Goal: Task Accomplishment & Management: Manage account settings

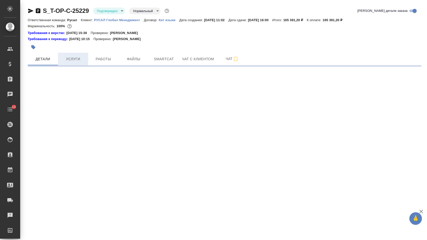
select select "RU"
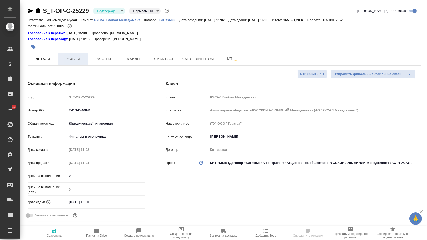
type textarea "x"
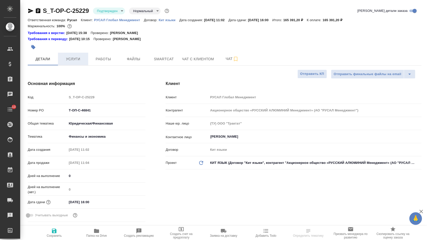
type textarea "x"
type input "[PERSON_NAME]"
click at [76, 58] on span "Услуги" at bounding box center [73, 59] width 24 height 6
type textarea "x"
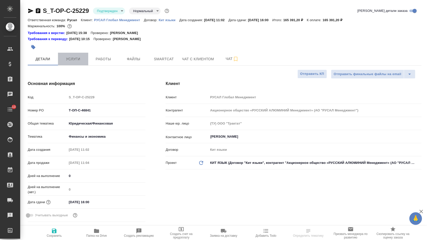
type textarea "x"
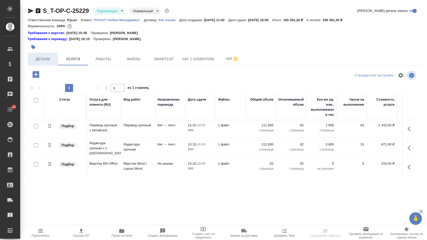
click at [49, 62] on span "Детали" at bounding box center [43, 59] width 24 height 6
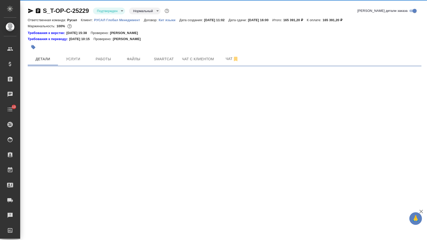
select select "RU"
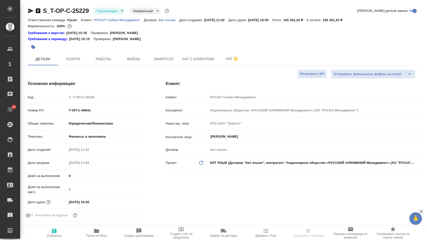
type textarea "x"
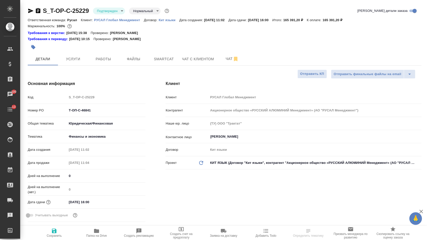
type textarea "x"
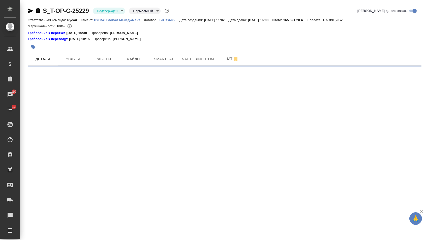
select select "RU"
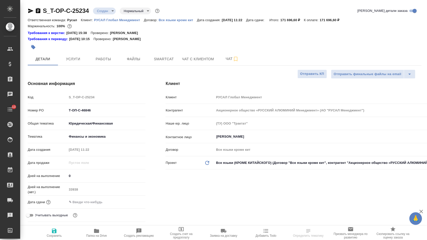
type textarea "x"
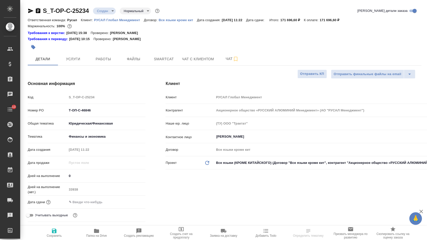
type textarea "x"
click at [86, 205] on input "text" at bounding box center [89, 201] width 44 height 7
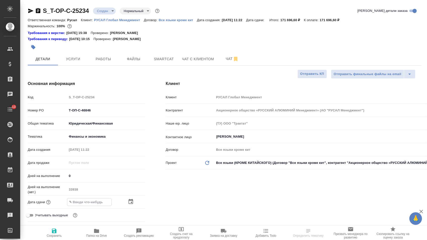
click at [128, 205] on div at bounding box center [106, 202] width 79 height 8
click at [129, 202] on icon "button" at bounding box center [130, 201] width 5 height 5
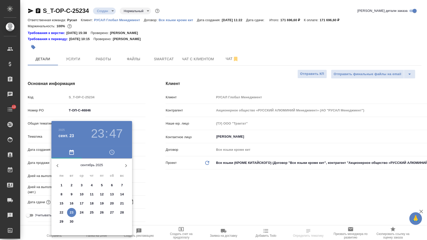
click at [126, 164] on icon "button" at bounding box center [126, 165] width 6 height 6
click at [83, 204] on p "15" at bounding box center [82, 203] width 4 height 5
type input "15.10.2025 23:47"
type textarea "x"
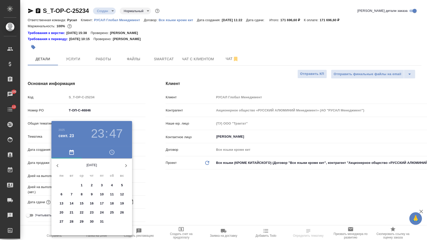
type textarea "x"
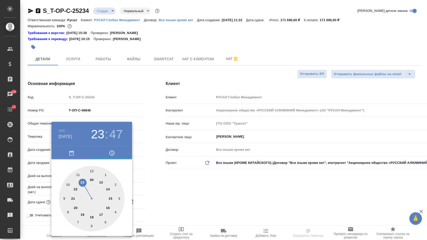
type textarea "x"
type input "15.10.2025 17:47"
click at [103, 213] on div at bounding box center [91, 198] width 65 height 65
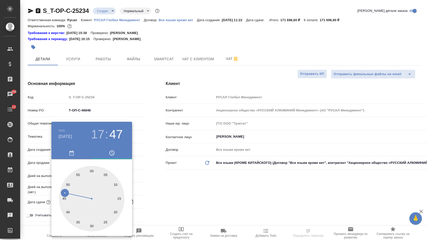
type textarea "x"
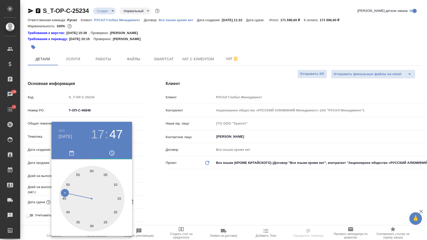
type textarea "x"
type input "15.10.2025 17:00"
click at [91, 168] on div at bounding box center [91, 198] width 65 height 65
type textarea "x"
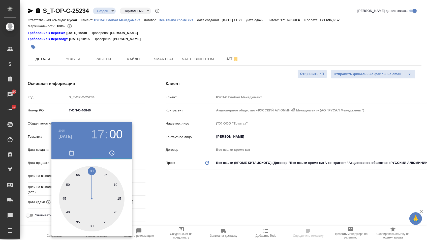
type textarea "x"
click at [170, 185] on div at bounding box center [213, 120] width 427 height 240
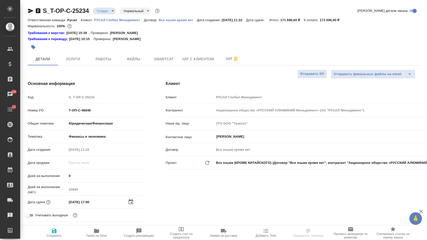
click at [53, 231] on icon "button" at bounding box center [54, 230] width 5 height 5
type textarea "x"
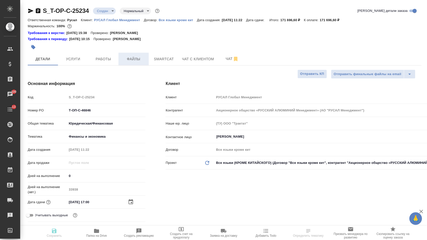
type textarea "x"
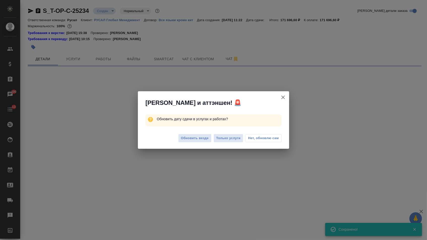
click at [204, 133] on div "Обновить везде Только услуги Нет, обновлю сам" at bounding box center [213, 139] width 151 height 20
select select "RU"
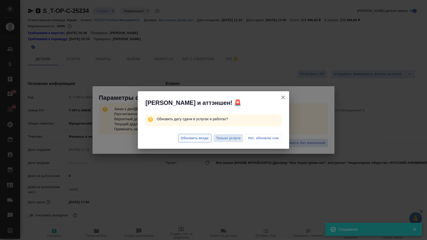
click at [201, 137] on span "Обновить везде" at bounding box center [195, 138] width 28 height 6
click at [200, 140] on span "Обновить везде" at bounding box center [195, 138] width 28 height 6
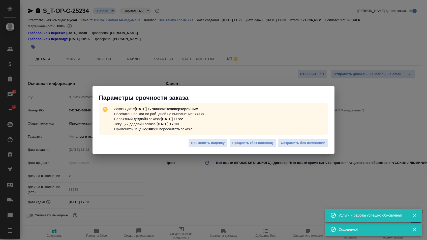
type textarea "x"
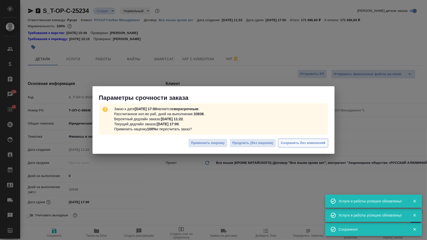
click at [296, 143] on span "Сохранить без изменений" at bounding box center [303, 143] width 45 height 6
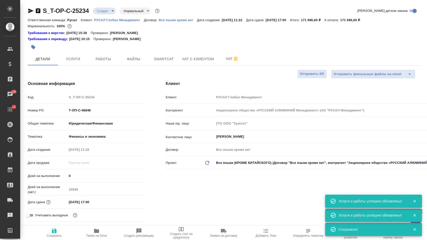
type textarea "x"
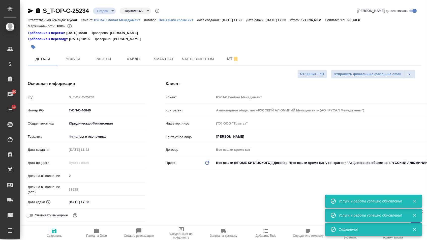
type textarea "x"
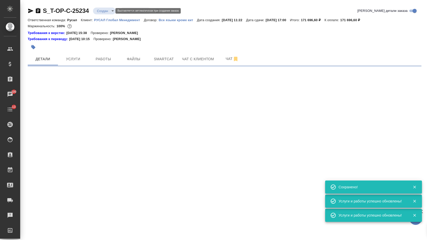
type input "urgent"
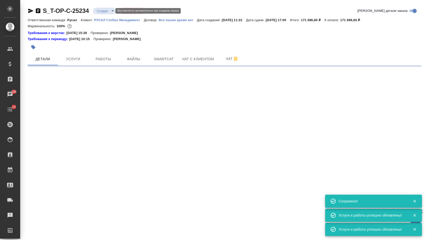
select select "RU"
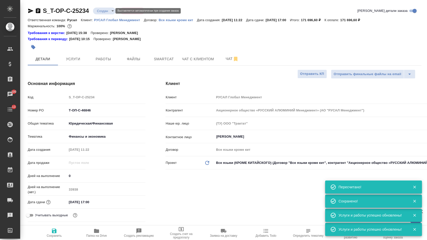
click at [106, 11] on body "🙏 .cls-1 fill:#fff; AWATERA Menshikova Aleksandra Клиенты Спецификации Заказы 1…" at bounding box center [213, 120] width 427 height 240
type textarea "x"
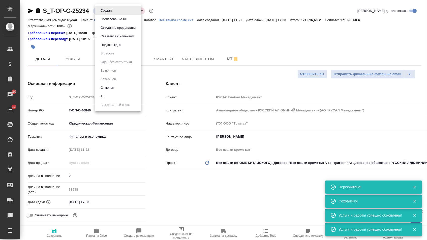
click at [107, 48] on button "Подтвержден" at bounding box center [111, 45] width 24 height 6
click at [103, 10] on body "🙏 .cls-1 fill:#fff; AWATERA Menshikova Aleksandra Клиенты Спецификации Заказы 1…" at bounding box center [213, 120] width 427 height 240
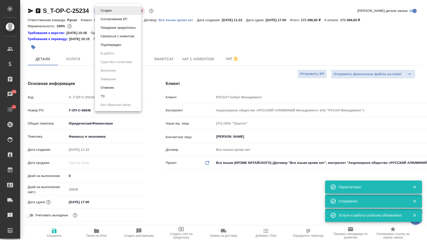
click at [115, 48] on button "Подтвержден" at bounding box center [111, 45] width 24 height 6
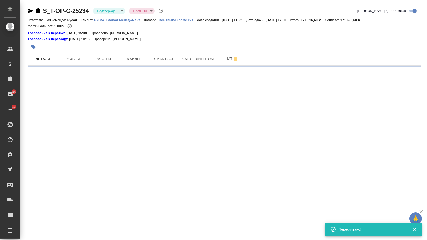
select select "RU"
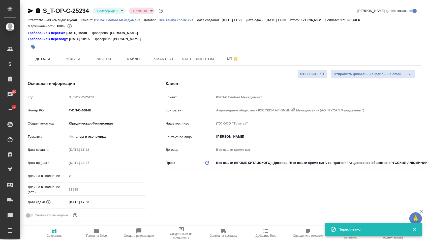
type textarea "x"
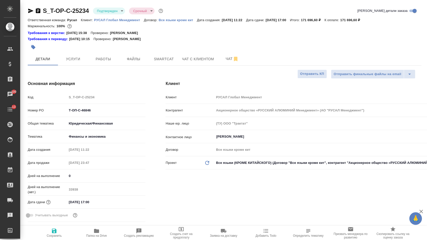
select select "RU"
type textarea "x"
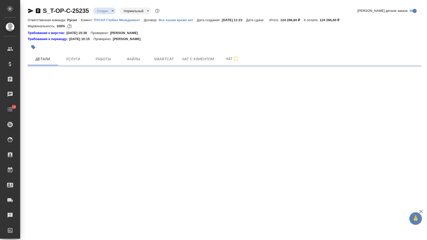
select select "RU"
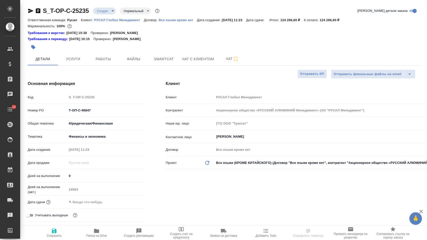
type textarea "x"
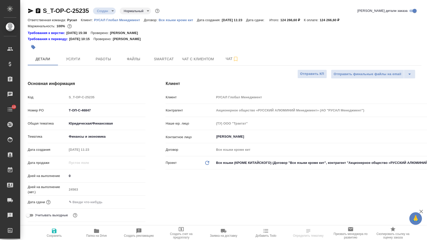
type textarea "x"
click at [83, 204] on input "text" at bounding box center [89, 201] width 44 height 7
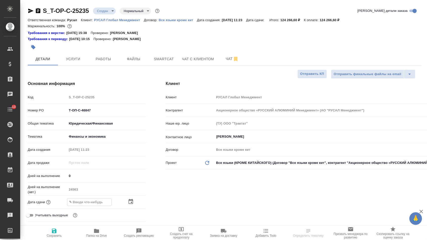
click at [132, 205] on icon "button" at bounding box center [131, 201] width 6 height 6
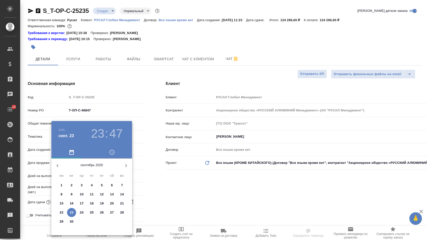
click at [124, 165] on icon "button" at bounding box center [126, 165] width 6 height 6
click at [82, 204] on p "15" at bounding box center [82, 203] width 4 height 5
type input "15.10.2025 23:47"
type textarea "x"
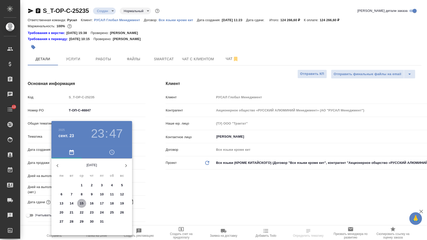
type textarea "x"
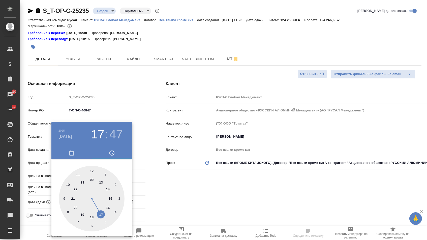
type textarea "x"
type input "15.10.2025 17:47"
click at [100, 212] on div at bounding box center [91, 198] width 65 height 65
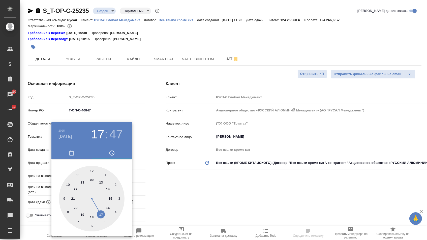
type textarea "x"
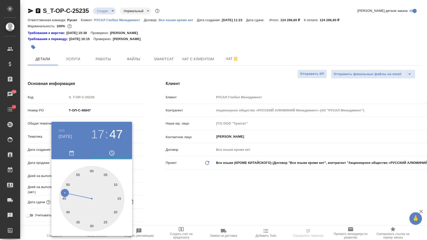
type textarea "x"
click at [92, 169] on div at bounding box center [91, 198] width 65 height 65
type input "15.10.2025 17:00"
type textarea "x"
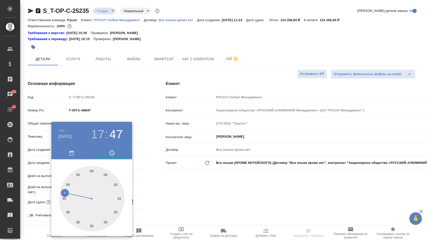
type textarea "x"
click at [158, 175] on div at bounding box center [213, 120] width 427 height 240
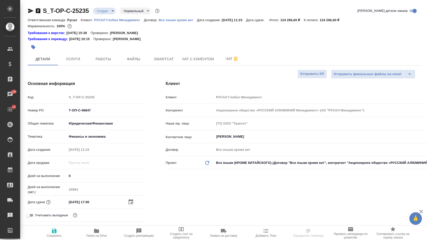
click at [59, 229] on span "Сохранить" at bounding box center [54, 233] width 36 height 10
type textarea "x"
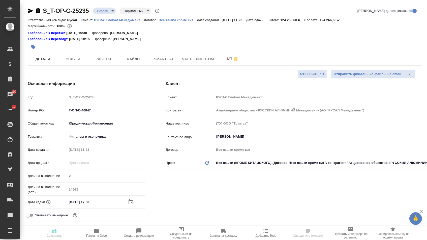
type textarea "x"
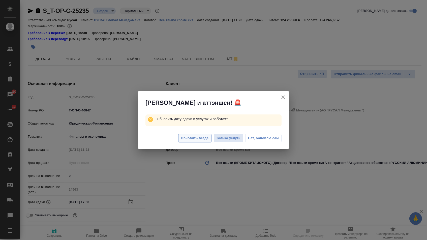
click at [184, 138] on span "Обновить везде" at bounding box center [195, 138] width 28 height 6
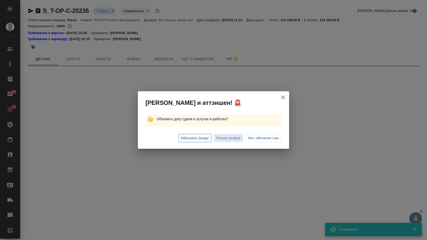
select select "RU"
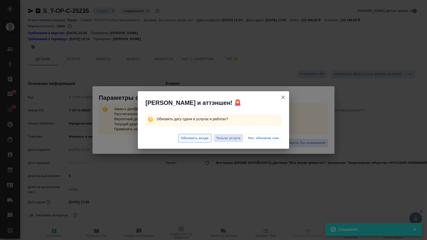
type textarea "x"
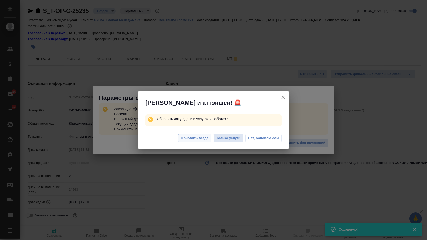
type textarea "x"
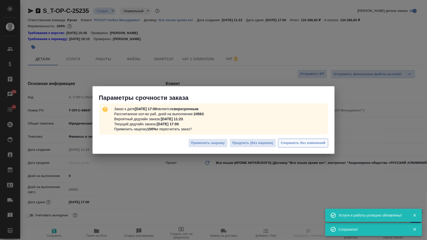
click at [293, 142] on span "Сохранить без изменений" at bounding box center [303, 143] width 45 height 6
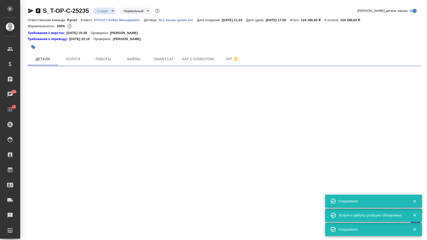
select select "RU"
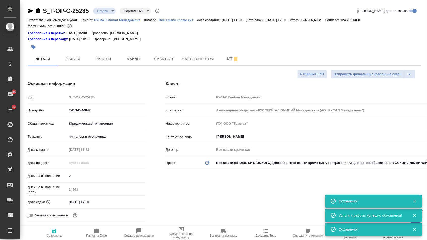
type textarea "x"
click at [108, 13] on body "🙏 .cls-1 fill:#fff; AWATERA Menshikova Aleksandra Клиенты Спецификации Заказы 1…" at bounding box center [213, 120] width 427 height 240
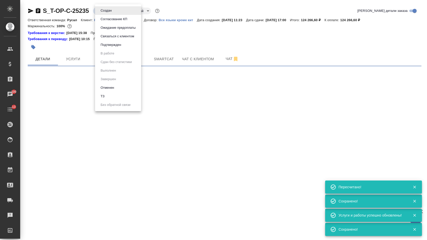
type input "urgent"
select select "RU"
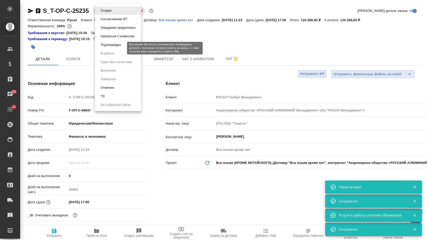
type textarea "x"
click at [108, 47] on button "Подтвержден" at bounding box center [111, 45] width 24 height 6
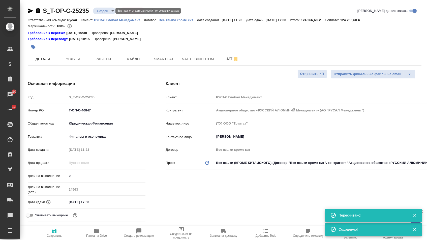
click at [110, 11] on body "🙏 .cls-1 fill:#fff; AWATERA Menshikova Aleksandra Клиенты Спецификации Заказы 1…" at bounding box center [213, 120] width 427 height 240
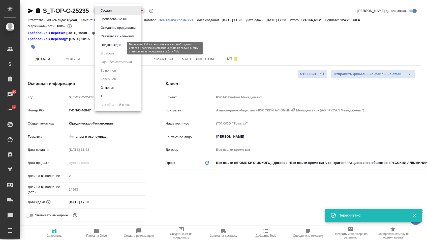
click at [110, 47] on button "Подтвержден" at bounding box center [111, 45] width 24 height 6
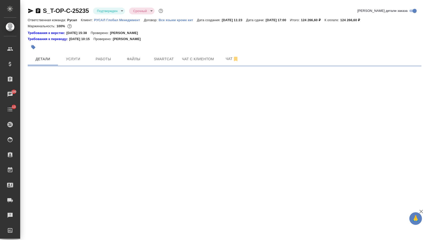
select select "RU"
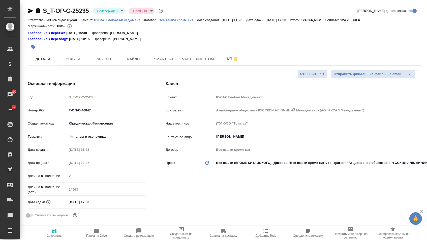
type textarea "x"
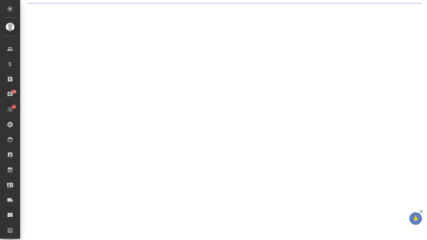
select select "RU"
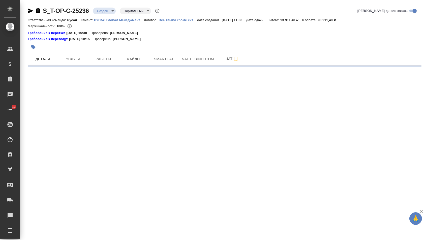
select select "RU"
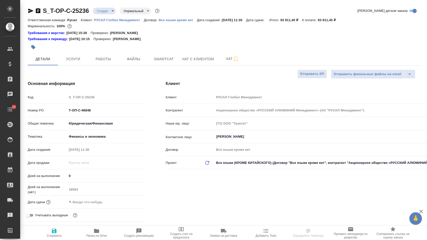
type textarea "x"
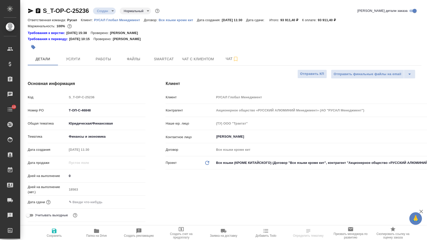
type textarea "x"
click at [87, 209] on div "Дата сдачи" at bounding box center [87, 203] width 118 height 13
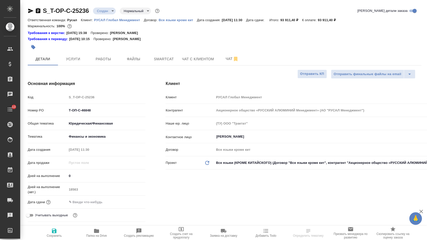
click at [90, 206] on input "text" at bounding box center [89, 201] width 44 height 7
click at [136, 205] on div at bounding box center [137, 202] width 18 height 6
click at [130, 204] on icon "button" at bounding box center [131, 202] width 6 height 6
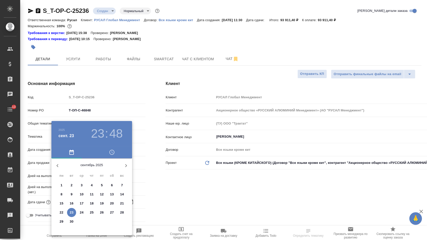
click at [126, 162] on icon "button" at bounding box center [126, 165] width 6 height 6
click at [101, 196] on p "10" at bounding box center [102, 194] width 4 height 5
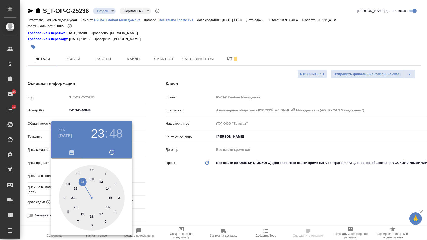
type input "10.10.2025 23:48"
type textarea "x"
click at [101, 216] on div at bounding box center [91, 198] width 65 height 65
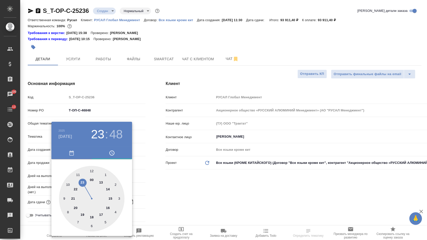
type input "10.10.2025 17:48"
type textarea "x"
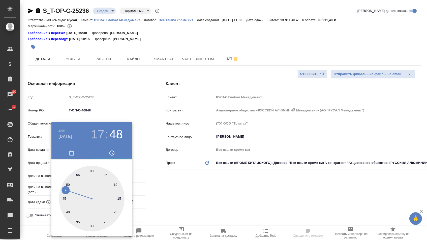
type textarea "x"
click at [91, 170] on div at bounding box center [91, 198] width 65 height 65
type input "10.10.2025 17:00"
type textarea "x"
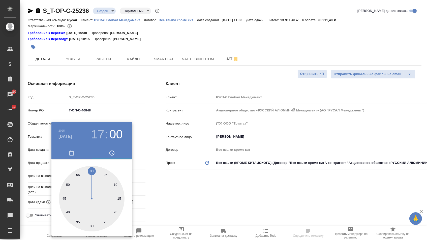
type textarea "x"
click at [161, 174] on div at bounding box center [213, 120] width 427 height 240
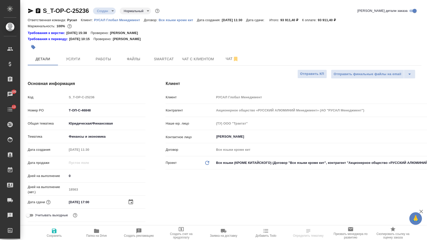
click at [58, 228] on span "Сохранить" at bounding box center [54, 233] width 36 height 10
type textarea "x"
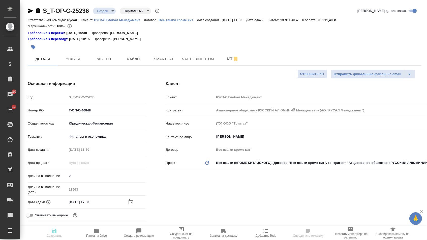
type textarea "x"
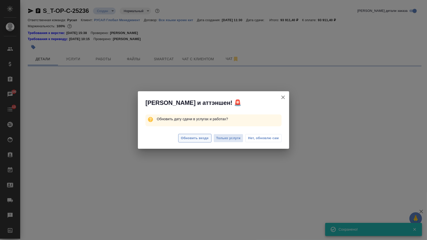
click at [185, 138] on span "Обновить везде" at bounding box center [195, 138] width 28 height 6
select select "RU"
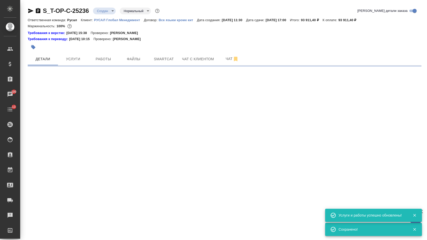
select select "RU"
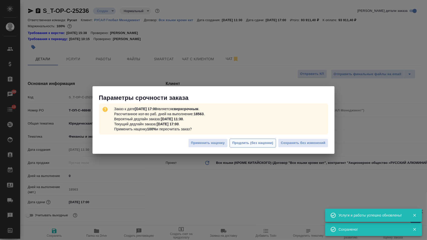
type textarea "x"
click at [297, 142] on span "Сохранить без изменений" at bounding box center [303, 143] width 45 height 6
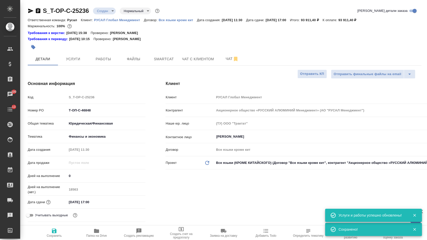
type textarea "x"
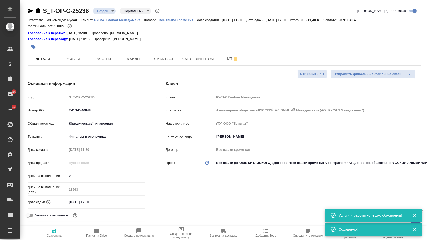
type textarea "x"
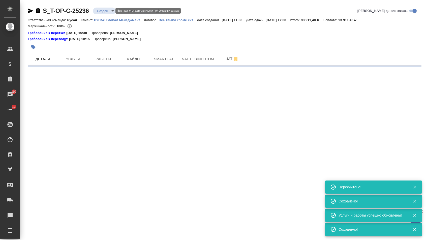
type input "urgent"
select select "RU"
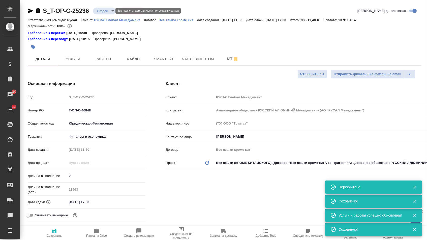
click at [107, 11] on body "🙏 .cls-1 fill:#fff; AWATERA Menshikova Aleksandra Клиенты Спецификации Заказы 1…" at bounding box center [213, 120] width 427 height 240
type textarea "x"
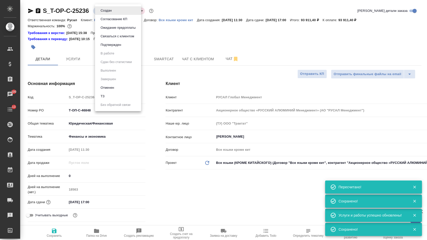
click at [112, 48] on button "Подтвержден" at bounding box center [111, 45] width 24 height 6
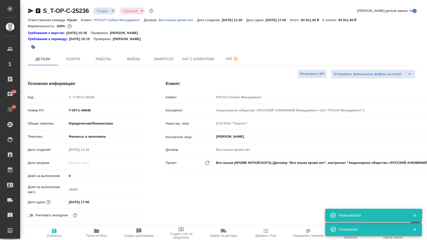
type textarea "x"
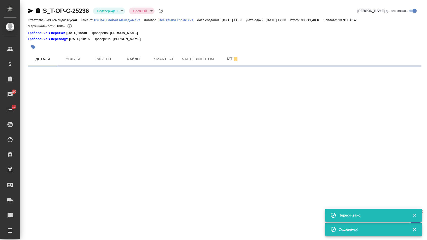
select select "RU"
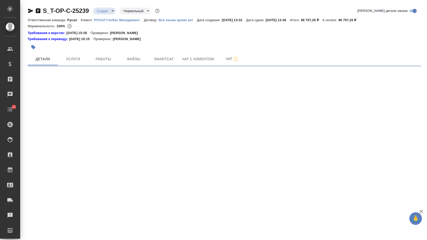
select select "RU"
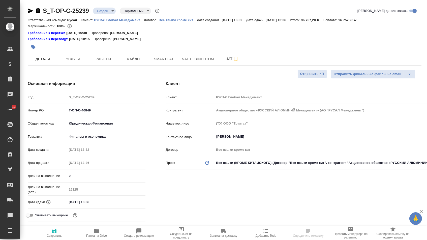
type textarea "x"
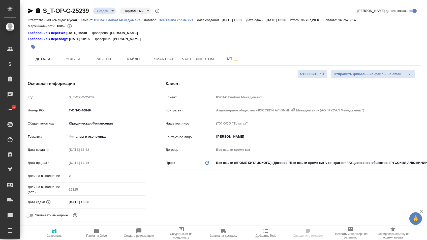
type textarea "x"
click at [88, 204] on input "[DATE] 13:36" at bounding box center [89, 201] width 44 height 7
click at [130, 204] on icon "button" at bounding box center [131, 201] width 6 height 6
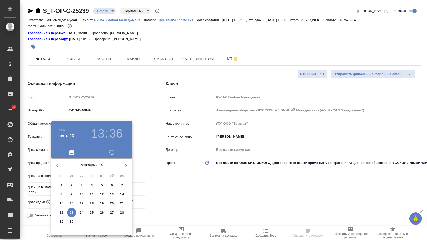
click at [125, 166] on icon "button" at bounding box center [126, 165] width 6 height 6
click at [101, 196] on p "10" at bounding box center [102, 194] width 4 height 5
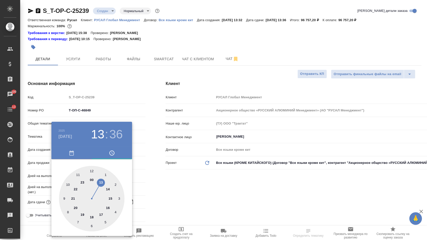
type input "[DATE] 13:36"
type textarea "x"
click at [103, 217] on div at bounding box center [91, 198] width 65 height 65
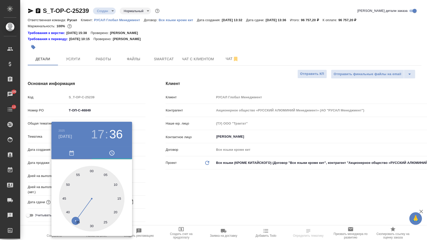
type input "[DATE] 17:36"
type textarea "x"
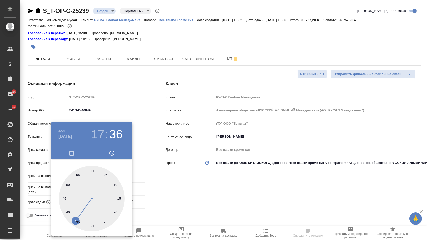
type textarea "x"
type input "[DATE] 17:00"
click at [90, 170] on div at bounding box center [91, 198] width 65 height 65
type textarea "x"
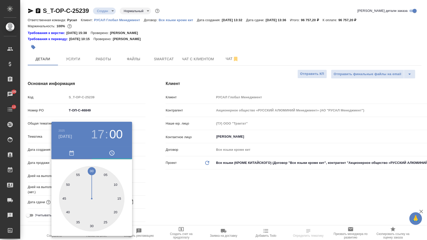
type textarea "x"
click at [174, 173] on div at bounding box center [213, 120] width 427 height 240
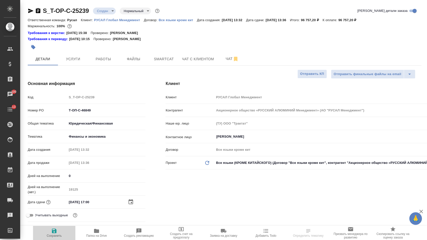
click at [49, 233] on span "Сохранить" at bounding box center [54, 233] width 36 height 10
type textarea "x"
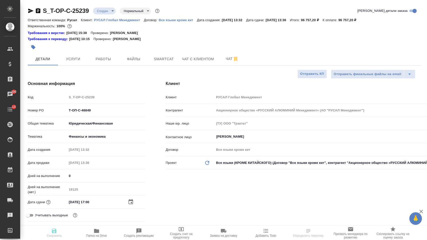
type textarea "x"
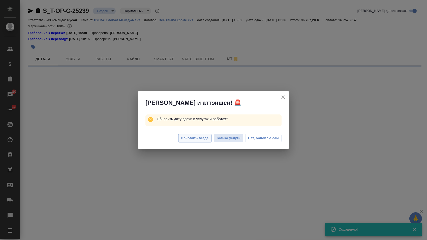
select select "RU"
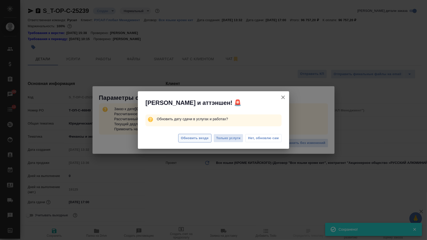
type textarea "x"
click at [189, 141] on span "Обновить везде" at bounding box center [195, 138] width 28 height 6
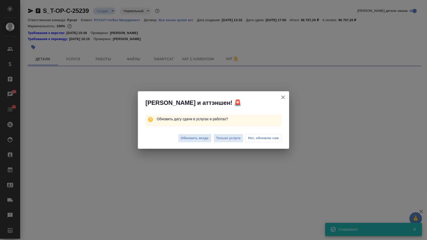
select select "RU"
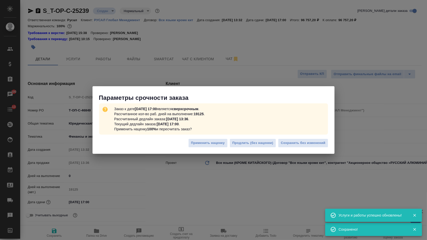
type textarea "x"
click at [295, 141] on span "Сохранить без изменений" at bounding box center [303, 143] width 45 height 6
type textarea "x"
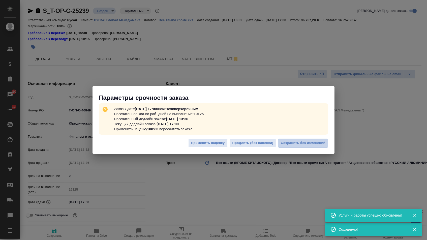
type textarea "x"
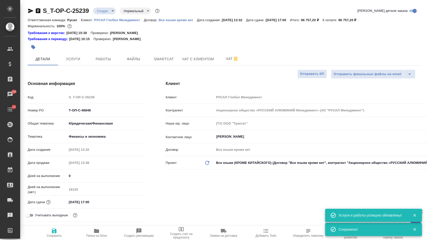
type textarea "x"
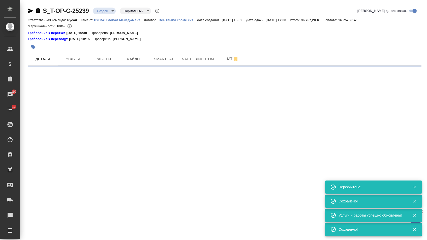
select select "RU"
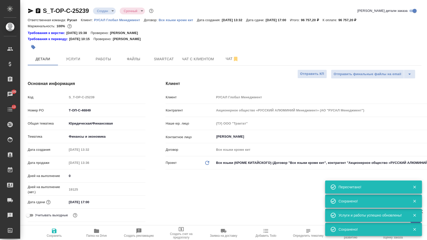
type input "urgent"
type textarea "x"
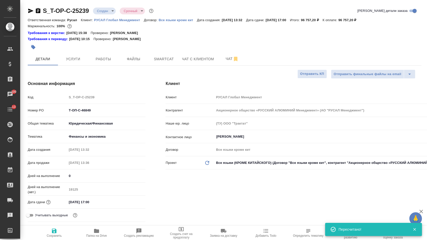
click at [115, 10] on body "🙏 .cls-1 fill:#fff; AWATERA Menshikova Aleksandra Клиенты Спецификации Заказы 1…" at bounding box center [213, 120] width 427 height 240
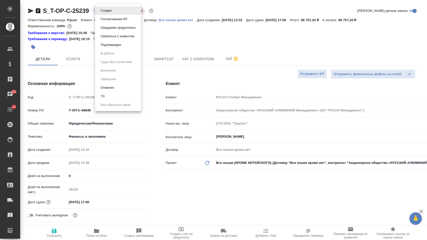
click at [114, 47] on button "Подтвержден" at bounding box center [111, 45] width 24 height 6
drag, startPoint x: 108, startPoint y: 13, endPoint x: 108, endPoint y: 19, distance: 6.6
click at [108, 13] on body "🙏 .cls-1 fill:#fff; AWATERA Menshikova Aleksandra Клиенты Спецификации Заказы 1…" at bounding box center [213, 120] width 427 height 240
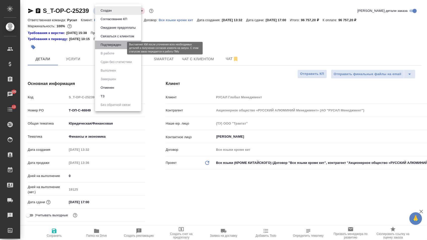
click at [108, 48] on button "Подтвержден" at bounding box center [111, 45] width 24 height 6
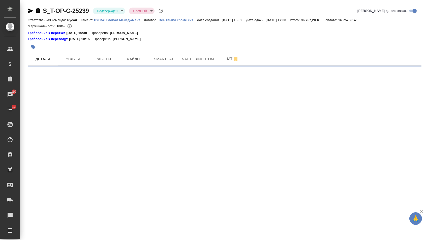
select select "RU"
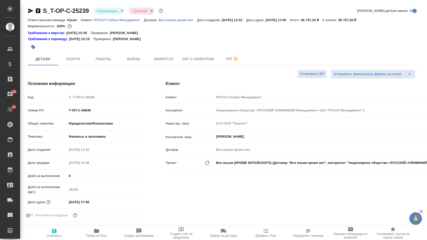
type textarea "x"
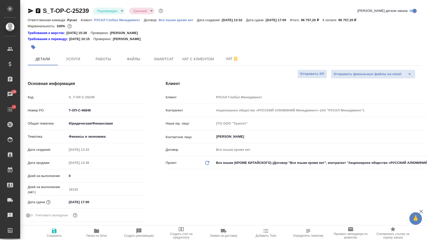
type textarea "x"
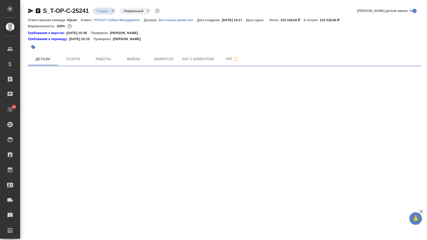
select select "RU"
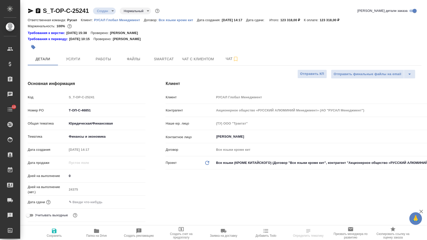
type textarea "x"
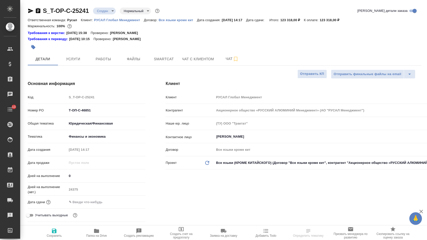
type textarea "x"
click at [81, 201] on input "text" at bounding box center [89, 201] width 44 height 7
click at [130, 204] on icon "button" at bounding box center [131, 202] width 6 height 6
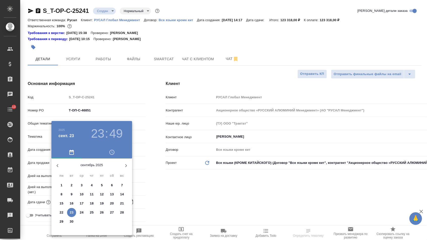
click at [128, 162] on icon "button" at bounding box center [126, 165] width 6 height 6
click at [82, 203] on p "15" at bounding box center [82, 203] width 4 height 5
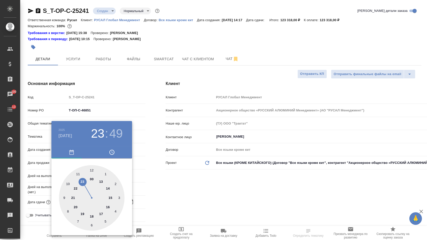
type input "15.10.2025 23:49"
type textarea "x"
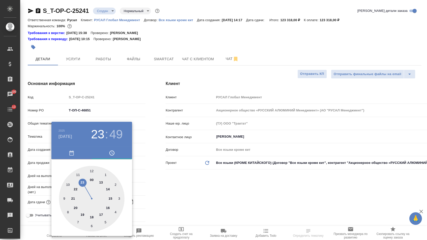
type textarea "x"
click at [102, 214] on div at bounding box center [91, 198] width 65 height 65
type input "15.10.2025 17:49"
type textarea "x"
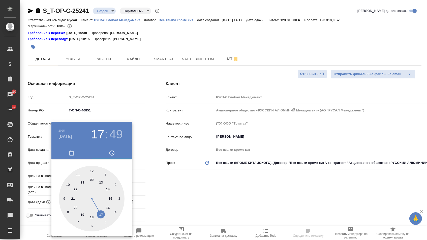
type textarea "x"
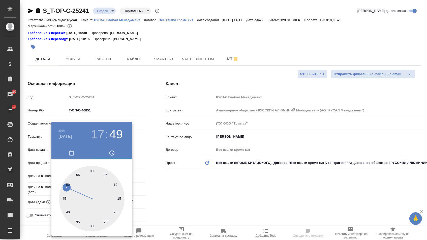
type input "15.10.2025 17:00"
click at [92, 169] on div at bounding box center [91, 198] width 65 height 65
type textarea "x"
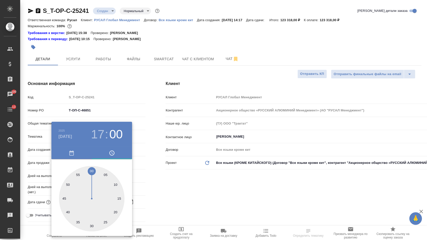
click at [162, 171] on div at bounding box center [213, 120] width 427 height 240
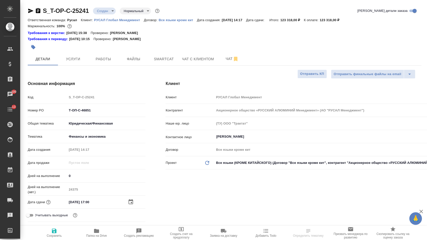
click at [54, 236] on span "Сохранить" at bounding box center [54, 236] width 15 height 4
type textarea "x"
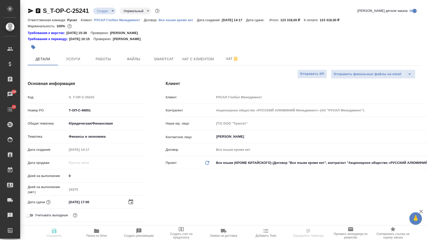
type textarea "x"
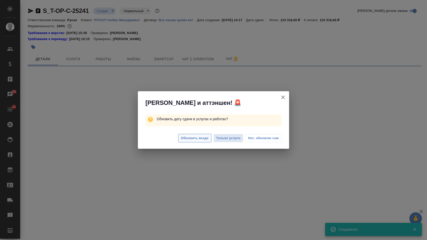
click at [183, 138] on span "Обновить везде" at bounding box center [195, 138] width 28 height 6
select select "RU"
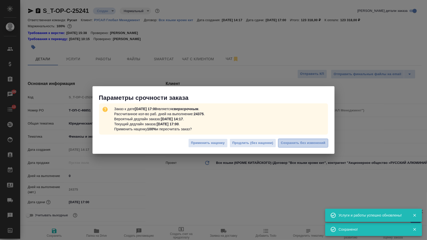
click at [296, 142] on span "Сохранить без изменений" at bounding box center [303, 143] width 45 height 6
type textarea "x"
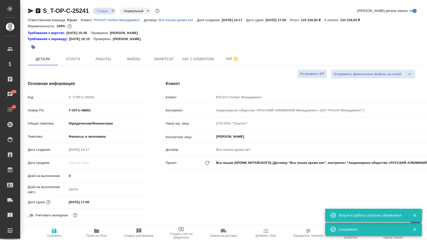
type textarea "x"
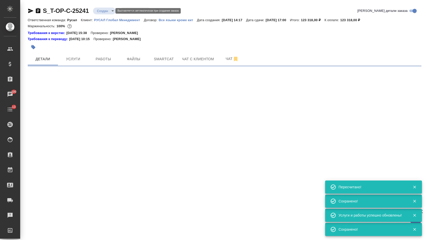
click at [104, 11] on body "🙏 .cls-1 fill:#fff; AWATERA Menshikova Aleksandra Клиенты Спецификации Заказы 1…" at bounding box center [213, 120] width 427 height 240
type input "urgent"
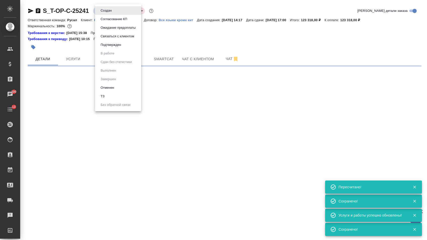
select select "RU"
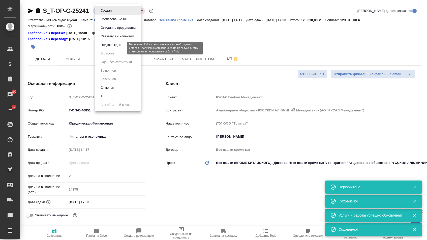
type textarea "x"
click at [108, 48] on button "Подтвержден" at bounding box center [111, 45] width 24 height 6
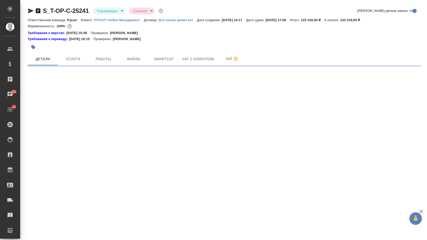
select select "RU"
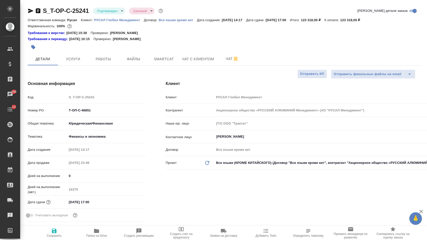
type textarea "x"
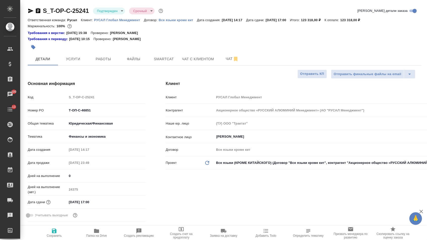
type textarea "x"
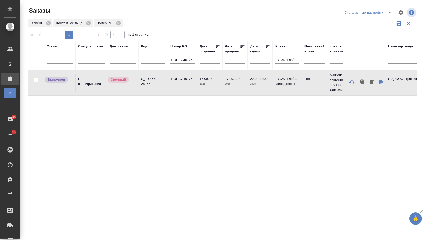
click at [176, 62] on input "Т-ОП-С-46775" at bounding box center [182, 60] width 24 height 6
paste input "852"
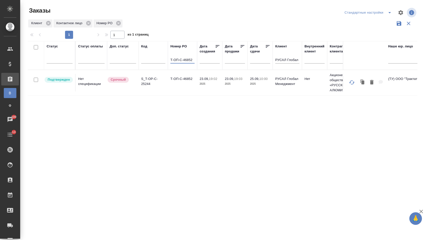
click at [184, 91] on td "Т-ОП-С-46852" at bounding box center [182, 83] width 29 height 18
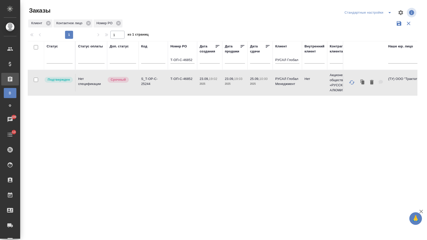
click at [184, 91] on td "Т-ОП-С-46852" at bounding box center [182, 83] width 29 height 18
click at [193, 61] on input "Т-ОП-С-46852" at bounding box center [182, 60] width 24 height 6
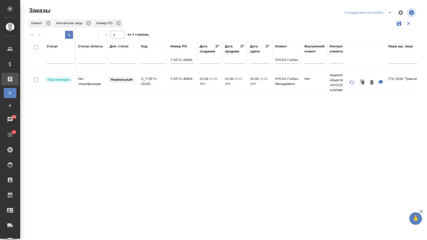
click at [180, 86] on td "Т-ОП-С-46854" at bounding box center [182, 83] width 29 height 18
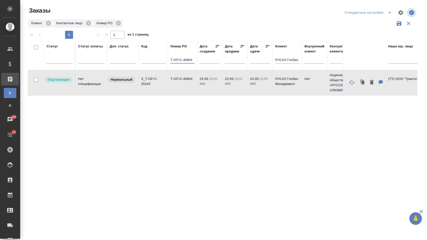
click at [192, 63] on input "Т-ОП-С-46854" at bounding box center [182, 60] width 24 height 6
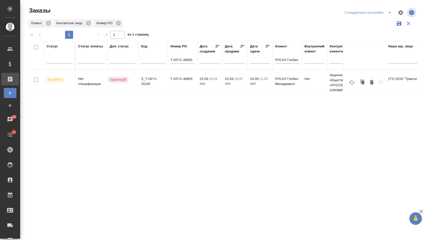
click at [186, 88] on td "Т-ОП-С-46855" at bounding box center [182, 83] width 29 height 18
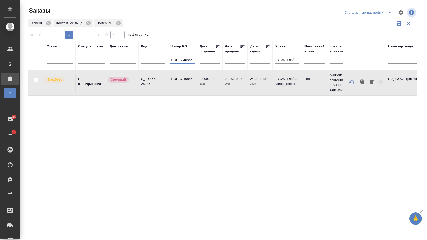
click at [192, 63] on input "Т-ОП-С-46855" at bounding box center [182, 60] width 24 height 6
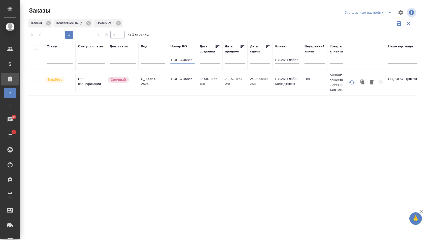
click at [178, 82] on td "Т-ОП-С-46856" at bounding box center [182, 83] width 29 height 18
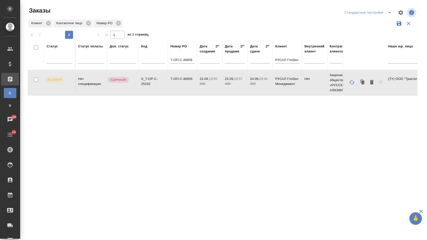
click at [185, 61] on input "Т-ОП-С-46856" at bounding box center [182, 60] width 24 height 6
paste input "799"
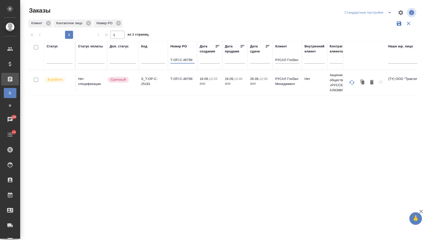
click at [184, 81] on td "Т-ОП-С-46799" at bounding box center [182, 83] width 29 height 18
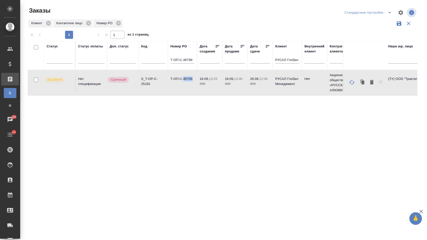
click at [184, 81] on td "Т-ОП-С-46799" at bounding box center [182, 83] width 29 height 18
click at [179, 63] on input "Т-ОП-С-46799" at bounding box center [182, 60] width 24 height 6
paste input "842"
type input "Т-ОП-С-46842"
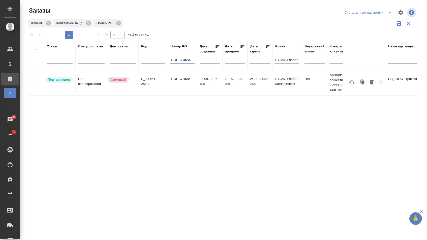
click at [181, 89] on td "Т-ОП-С-46842" at bounding box center [182, 83] width 29 height 18
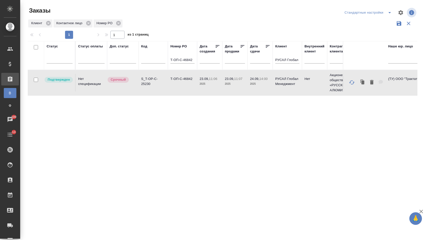
click at [181, 89] on td "Т-ОП-С-46842" at bounding box center [182, 83] width 29 height 18
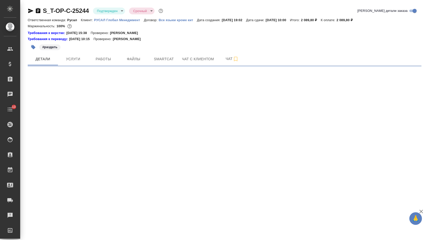
select select "RU"
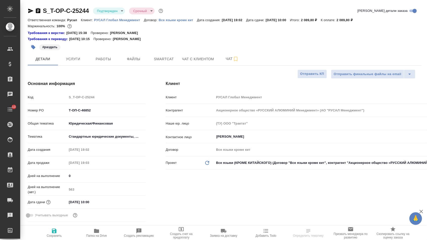
type textarea "x"
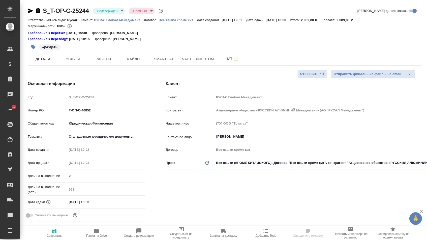
type textarea "x"
click at [39, 9] on icon "button" at bounding box center [38, 11] width 6 height 6
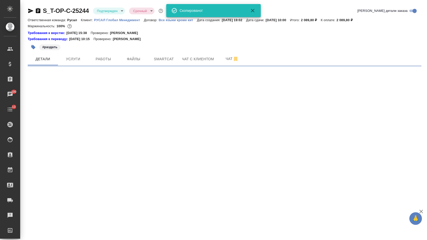
select select "RU"
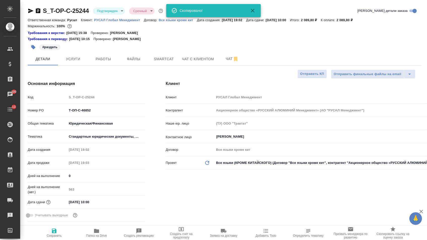
type textarea "x"
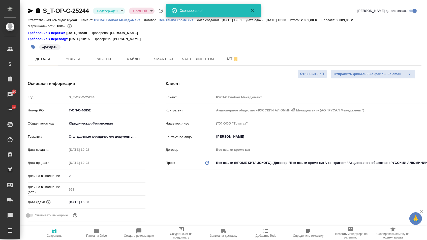
type textarea "x"
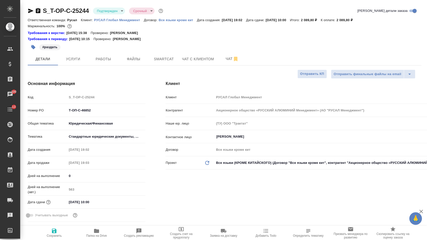
type textarea "x"
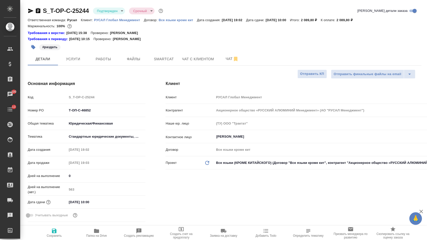
type textarea "x"
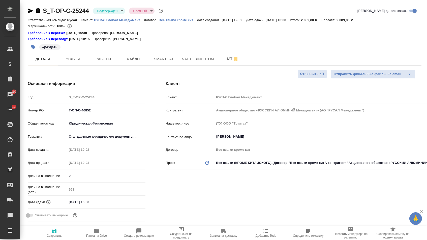
type textarea "x"
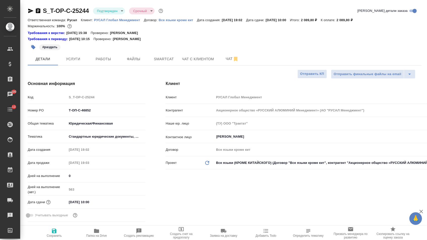
type textarea "x"
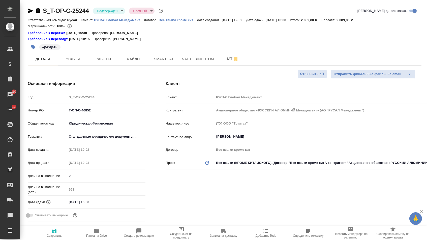
type textarea "x"
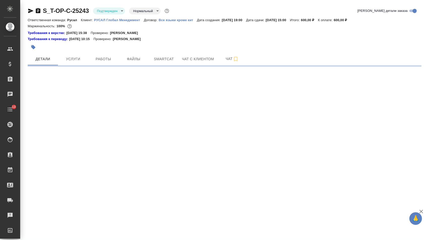
select select "RU"
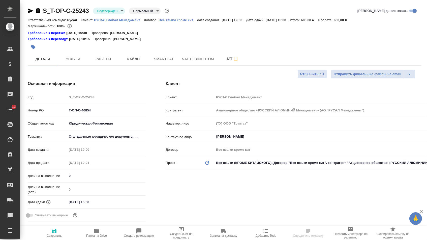
click at [40, 11] on icon "button" at bounding box center [38, 10] width 5 height 5
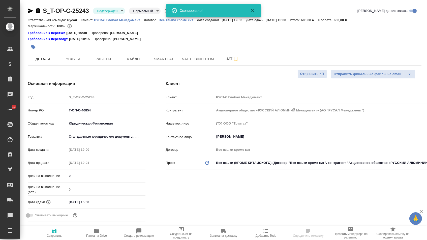
type textarea "x"
click at [41, 11] on icon "button" at bounding box center [38, 11] width 6 height 6
type textarea "x"
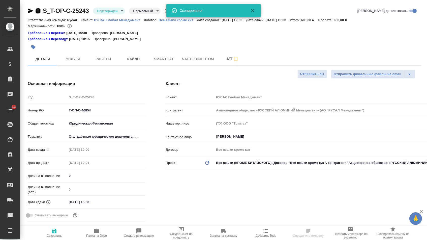
type textarea "x"
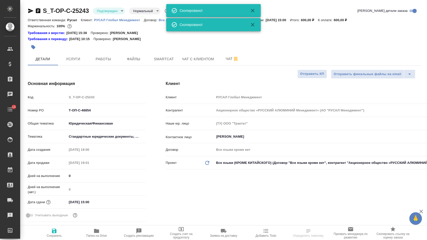
type textarea "x"
select select "RU"
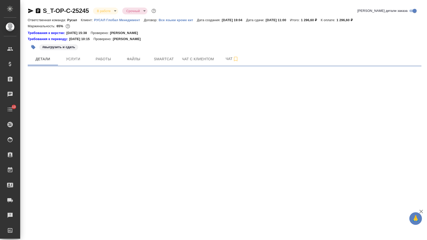
select select "RU"
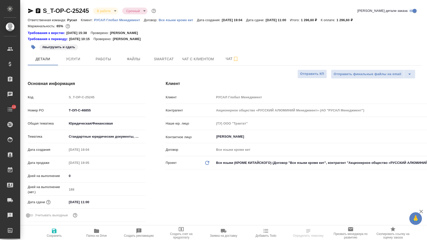
type textarea "x"
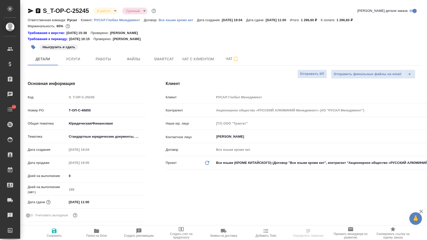
type textarea "x"
drag, startPoint x: 39, startPoint y: 11, endPoint x: 53, endPoint y: 10, distance: 14.1
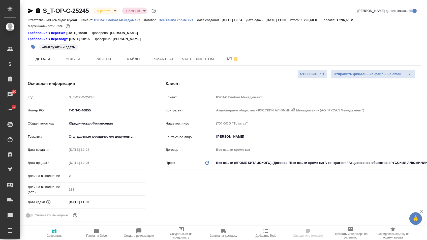
click at [39, 11] on icon "button" at bounding box center [38, 10] width 5 height 5
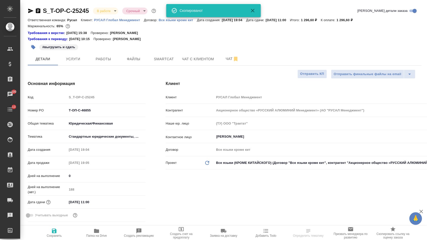
type textarea "x"
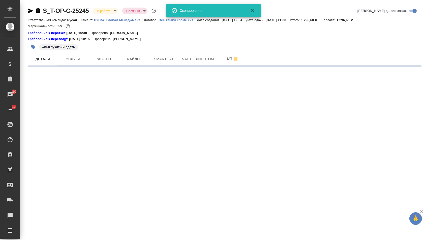
select select "RU"
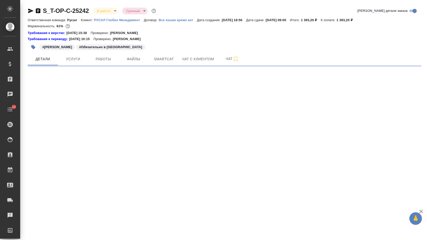
click at [40, 9] on icon "button" at bounding box center [38, 11] width 6 height 6
select select "RU"
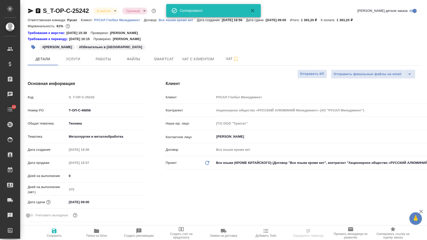
type textarea "x"
click at [40, 9] on icon "button" at bounding box center [38, 11] width 6 height 6
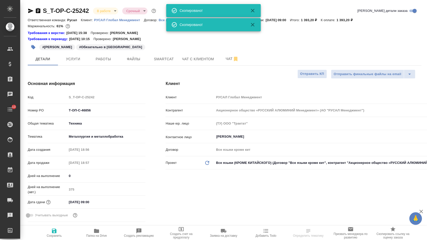
type textarea "x"
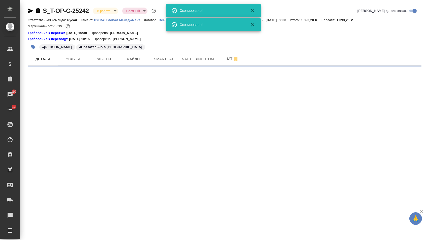
select select "RU"
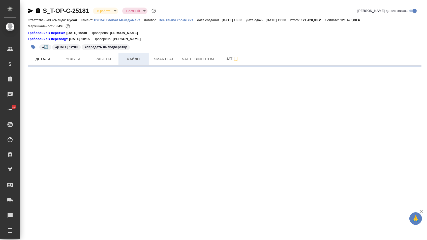
select select "RU"
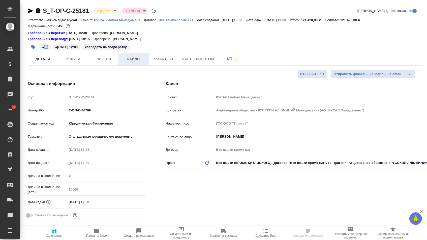
type textarea "x"
click at [135, 61] on span "Файлы" at bounding box center [133, 59] width 24 height 6
type textarea "x"
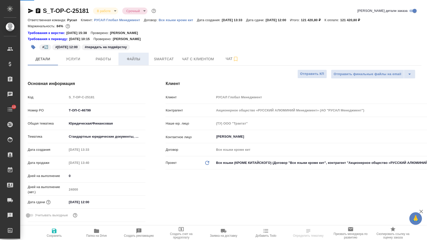
type textarea "x"
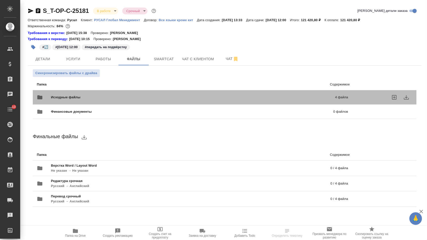
click at [91, 94] on div "Исходные файлы 4 файла" at bounding box center [192, 97] width 311 height 12
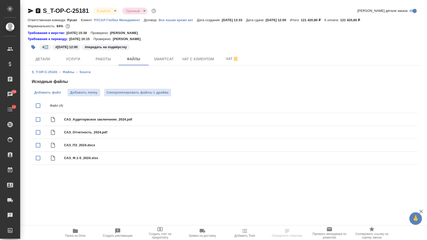
click at [49, 93] on span "Добавить файл" at bounding box center [47, 92] width 27 height 5
click at [0, 0] on input "Добавить файл" at bounding box center [0, 0] width 0 height 0
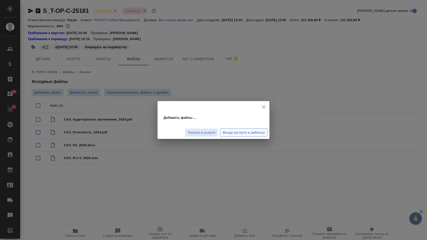
click at [233, 132] on span "Везде (услуги и работы)" at bounding box center [244, 133] width 42 height 6
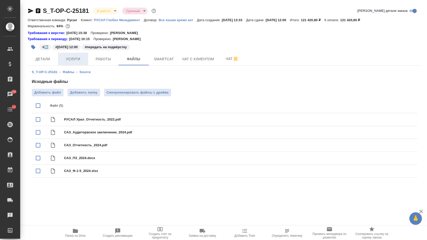
click at [66, 60] on span "Услуги" at bounding box center [73, 59] width 24 height 6
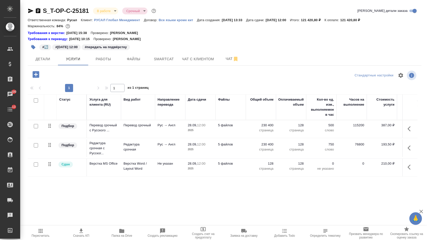
click at [263, 128] on p "230 400" at bounding box center [260, 125] width 25 height 5
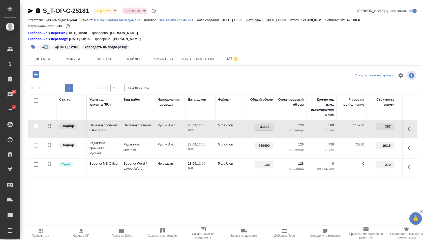
type input "311400"
drag, startPoint x: 258, startPoint y: 147, endPoint x: 292, endPoint y: 148, distance: 34.8
type input "311400"
drag, startPoint x: 264, startPoint y: 168, endPoint x: 279, endPoint y: 168, distance: 14.6
click at [279, 168] on tr "Сдан Верстка MS Office Верстка Word / Layout Word Не указан 28.09, 12:00 2025 5…" at bounding box center [265, 167] width 475 height 18
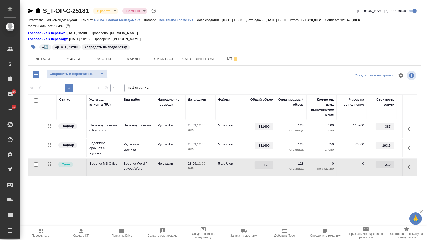
drag, startPoint x: 262, startPoint y: 168, endPoint x: 286, endPoint y: 168, distance: 23.4
click at [286, 168] on tr "Сдан Верстка MS Office Верстка Word / Layout Word Не указан 28.09, 12:00 2025 5…" at bounding box center [265, 167] width 475 height 18
type input "173"
click at [266, 190] on div "Статус Услуга для клиента (RU) Вид работ Направление перевода Дата сдачи Файлы …" at bounding box center [222, 148] width 389 height 108
click at [83, 76] on span "Сохранить и пересчитать" at bounding box center [72, 74] width 44 height 6
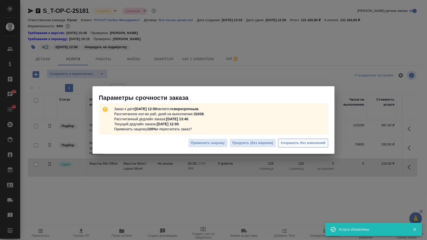
click at [298, 142] on span "Сохранить без изменений" at bounding box center [303, 143] width 45 height 6
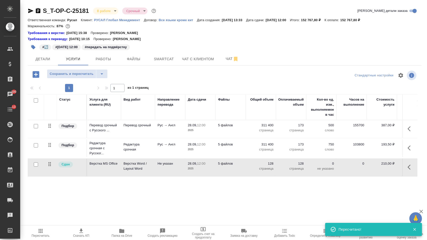
click at [264, 165] on p "128" at bounding box center [260, 163] width 25 height 5
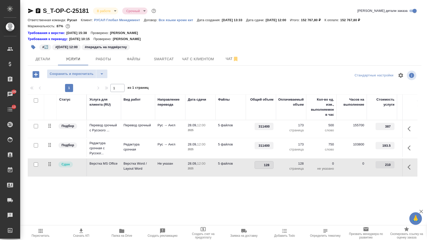
click at [264, 165] on input "128" at bounding box center [264, 164] width 18 height 7
type input "173"
click at [243, 196] on div "Статус Услуга для клиента (RU) Вид работ Направление перевода Дата сдачи Файлы …" at bounding box center [222, 148] width 389 height 108
click at [81, 77] on span "Сохранить и пересчитать" at bounding box center [72, 74] width 44 height 6
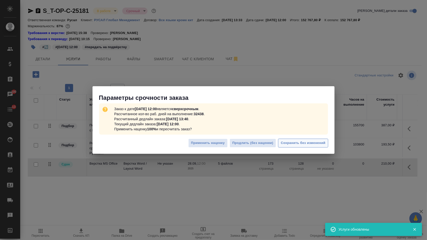
click at [296, 143] on span "Сохранить без изменений" at bounding box center [303, 143] width 45 height 6
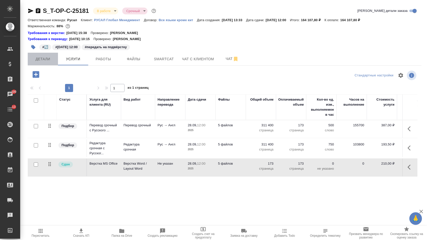
click at [41, 57] on span "Детали" at bounding box center [43, 59] width 24 height 6
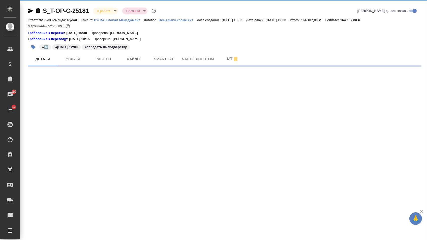
select select "RU"
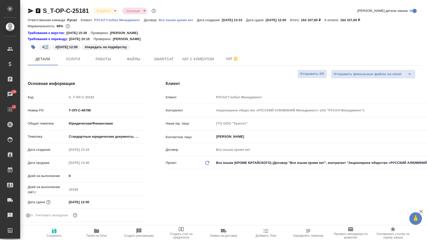
type textarea "x"
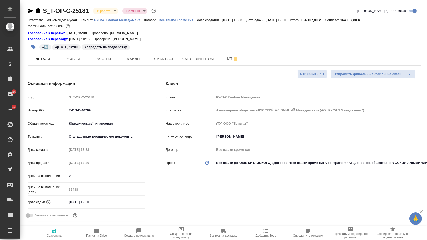
type textarea "x"
click at [40, 10] on icon "button" at bounding box center [38, 10] width 5 height 5
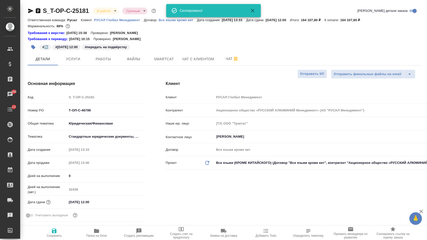
type textarea "x"
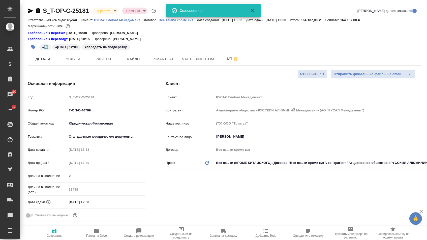
type textarea "x"
click at [30, 12] on icon "button" at bounding box center [30, 11] width 5 height 5
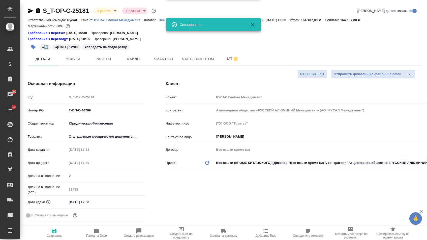
type textarea "x"
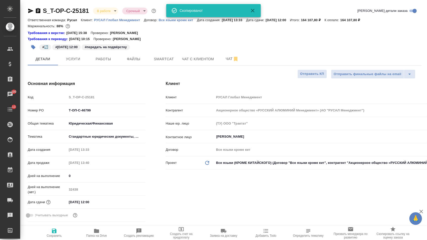
type textarea "x"
click at [136, 60] on span "Файлы" at bounding box center [133, 59] width 24 height 6
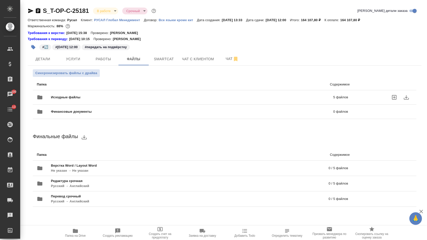
click at [80, 99] on span "Исходные файлы" at bounding box center [129, 97] width 156 height 5
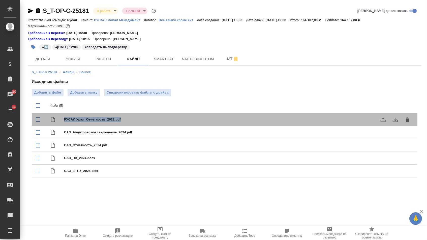
drag, startPoint x: 64, startPoint y: 123, endPoint x: 131, endPoint y: 123, distance: 66.7
click at [132, 122] on span "РУСАЛ Урал_Отчетность_2022.pdf" at bounding box center [234, 119] width 341 height 5
checkbox input "true"
copy span "РУСАЛ Урал_Отчетность_2022.pdf"
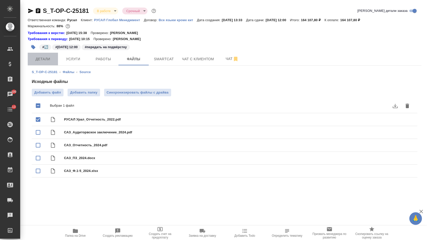
click at [35, 62] on span "Детали" at bounding box center [43, 59] width 24 height 6
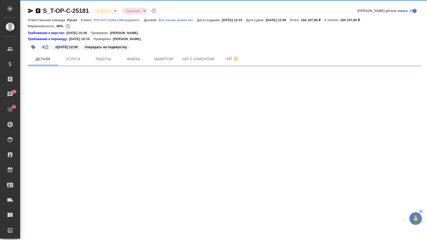
select select "RU"
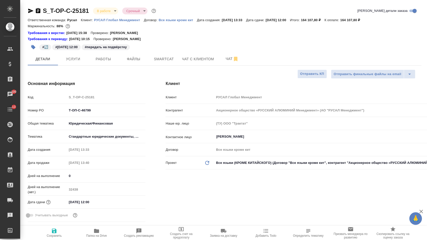
type textarea "x"
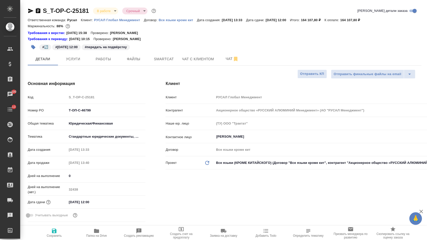
type textarea "x"
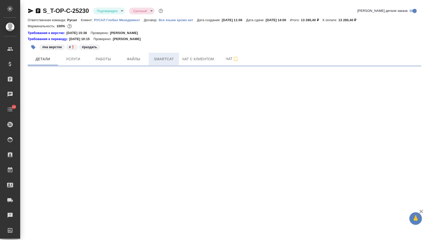
select select "RU"
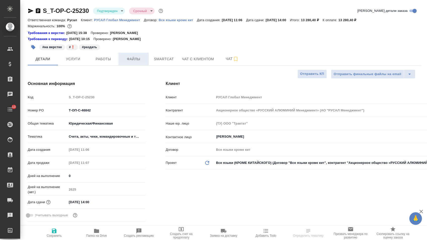
type textarea "x"
click at [124, 59] on span "Файлы" at bounding box center [133, 59] width 24 height 6
type textarea "x"
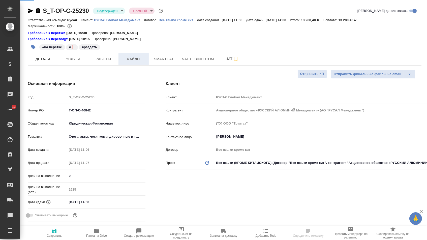
type textarea "x"
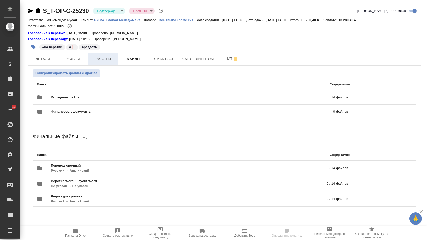
click at [108, 58] on span "Работы" at bounding box center [103, 59] width 24 height 6
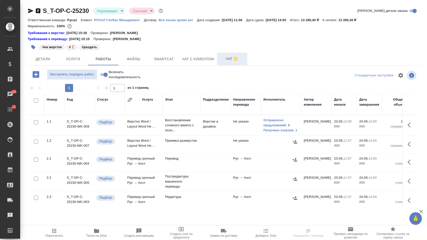
click at [222, 57] on span "Чат" at bounding box center [232, 59] width 24 height 6
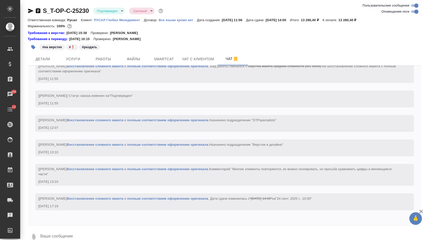
scroll to position [1327, 0]
